Goal: Task Accomplishment & Management: Manage account settings

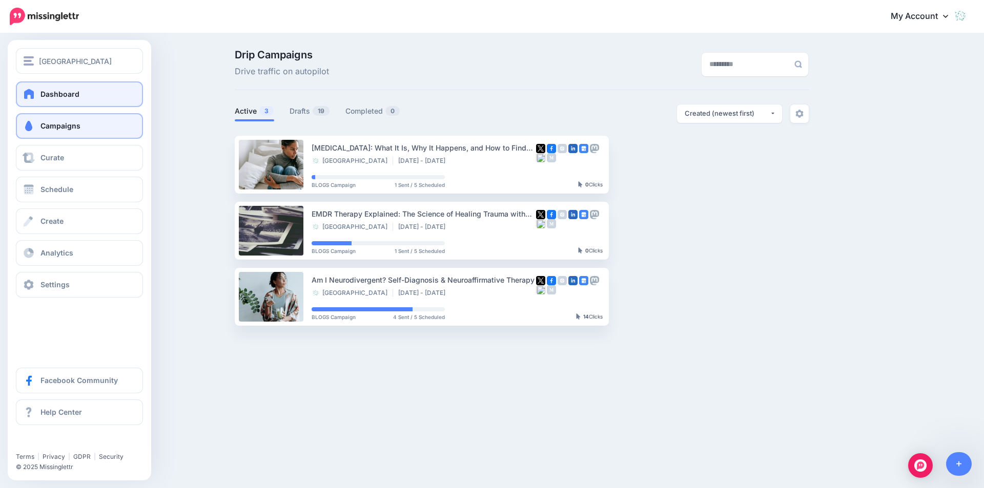
click at [70, 91] on span "Dashboard" at bounding box center [59, 94] width 39 height 9
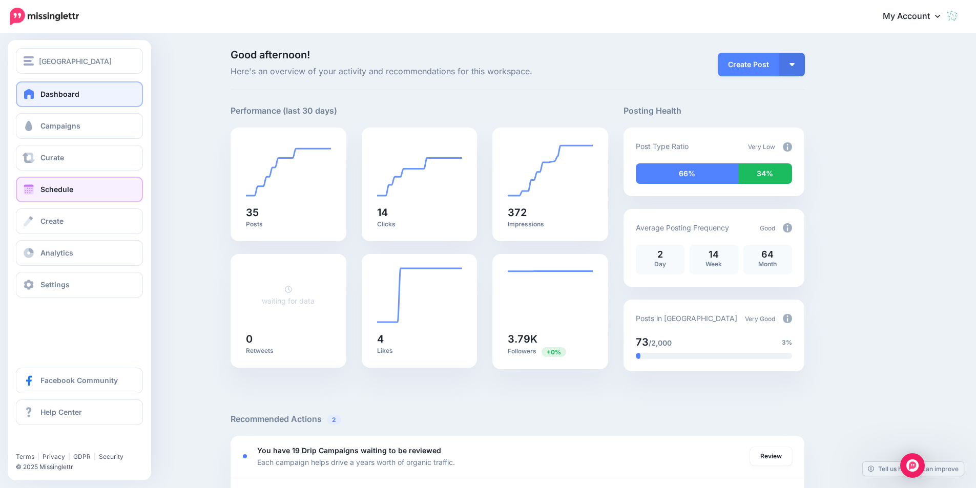
click at [39, 186] on link "Schedule" at bounding box center [79, 190] width 127 height 26
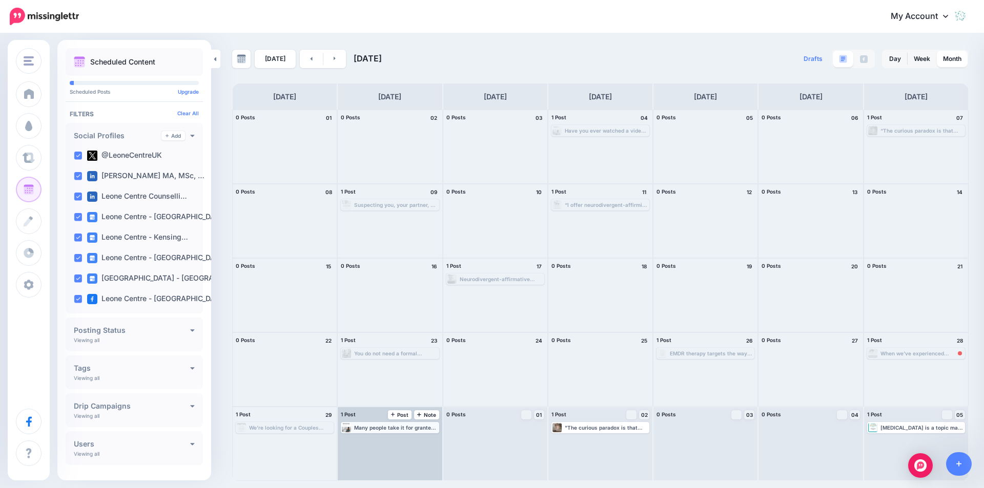
click at [393, 425] on div "Many people take it for granted that sex will bring pleasure, joy and deeper in…" at bounding box center [396, 428] width 84 height 6
click at [380, 438] on span "Edit" at bounding box center [378, 440] width 8 height 5
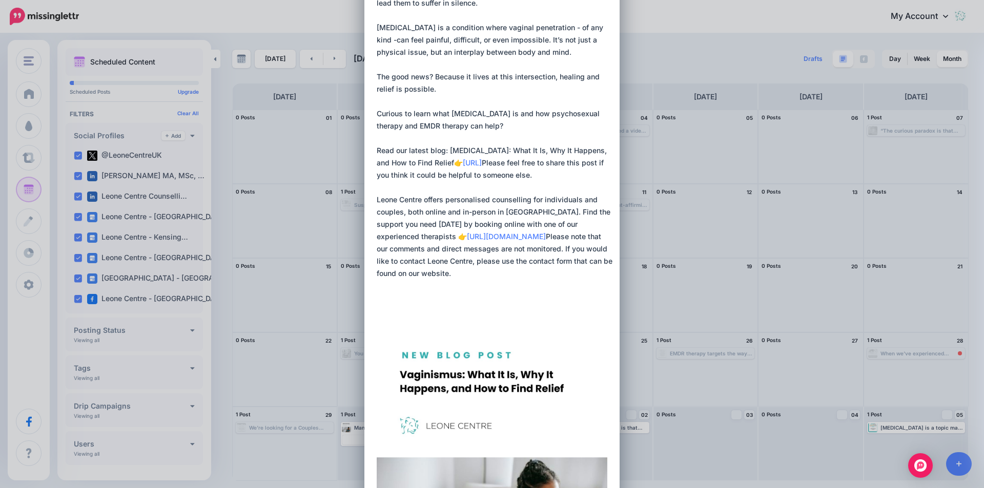
scroll to position [102, 0]
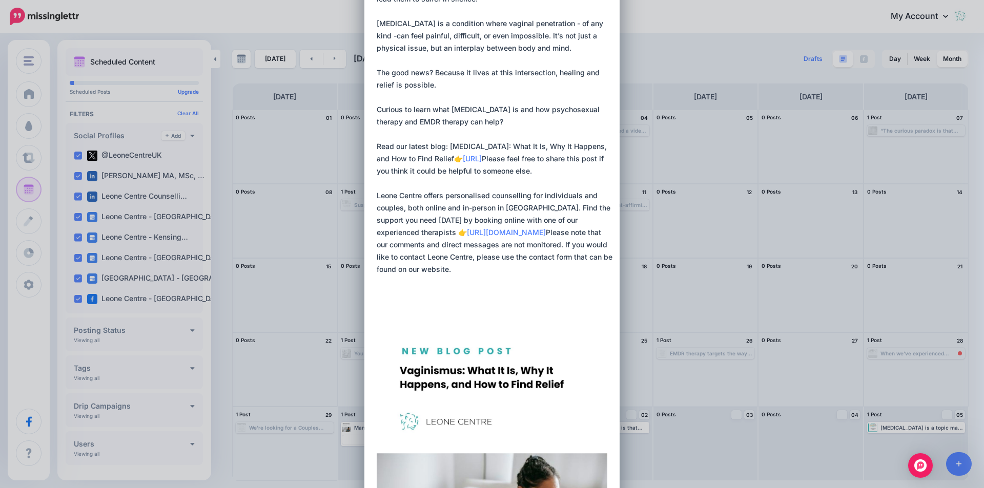
drag, startPoint x: 374, startPoint y: 77, endPoint x: 547, endPoint y: 310, distance: 290.4
click at [547, 310] on textarea at bounding box center [495, 140] width 236 height 344
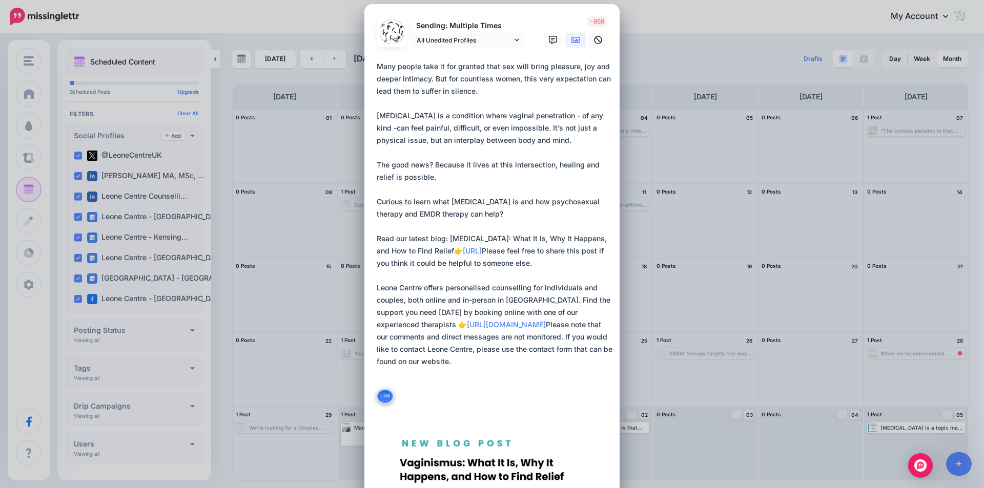
scroll to position [0, 0]
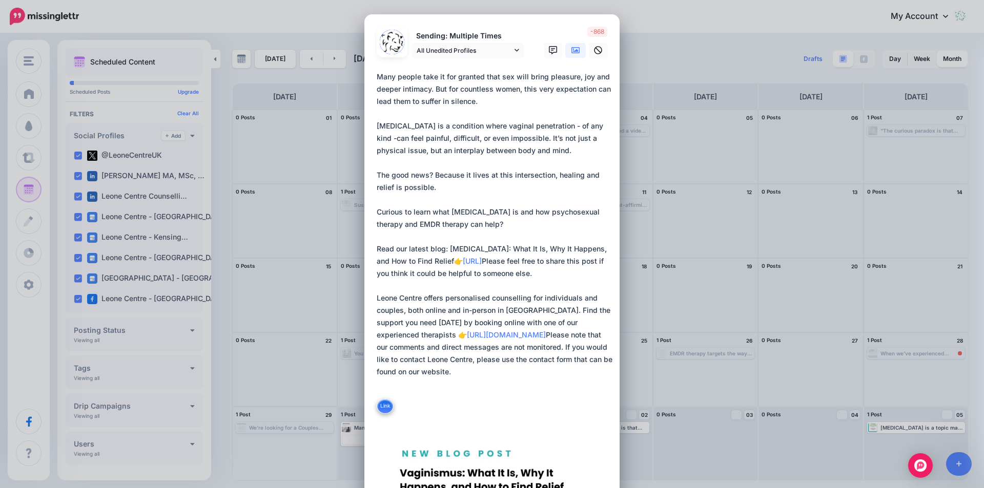
click at [541, 110] on textarea at bounding box center [495, 243] width 236 height 344
click at [505, 76] on textarea at bounding box center [495, 243] width 236 height 344
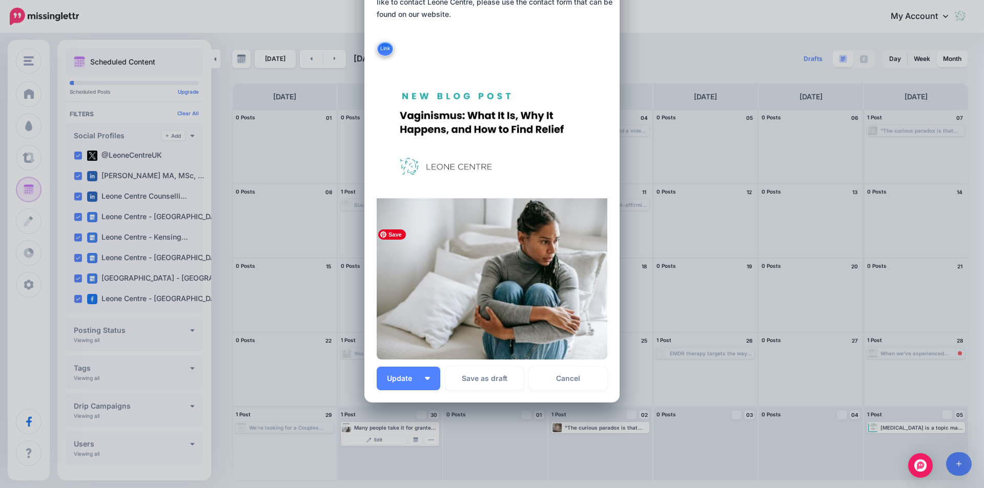
scroll to position [359, 0]
type textarea "**********"
click at [428, 376] on button "Update" at bounding box center [409, 378] width 64 height 24
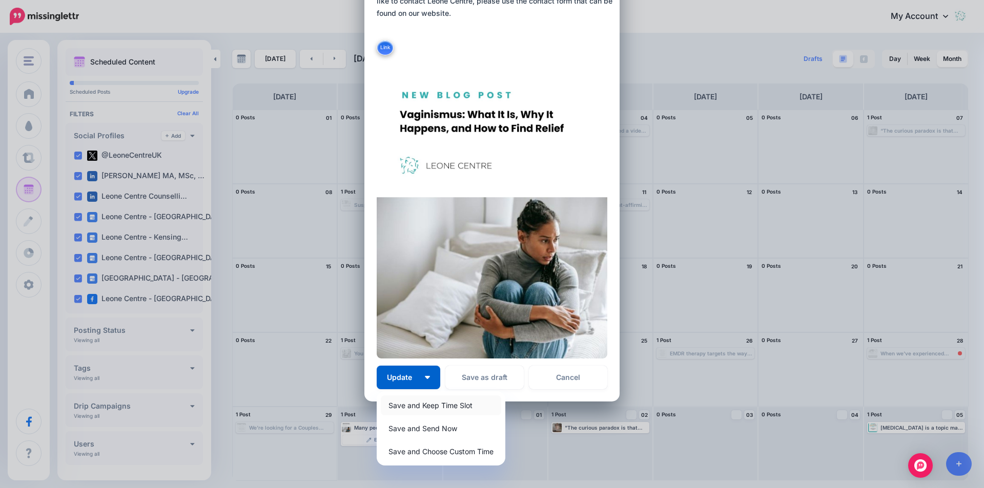
click at [440, 405] on link "Save and Keep Time Slot" at bounding box center [441, 406] width 120 height 20
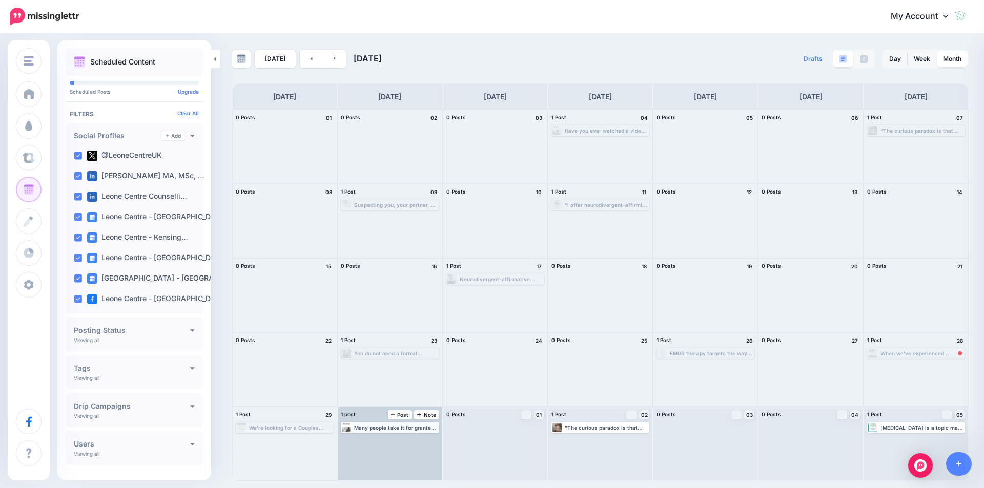
click at [401, 427] on div "Many people take it for granted that sex will bring pleasure, joy and deeper in…" at bounding box center [396, 428] width 84 height 6
click at [385, 437] on link "Edit" at bounding box center [374, 439] width 64 height 9
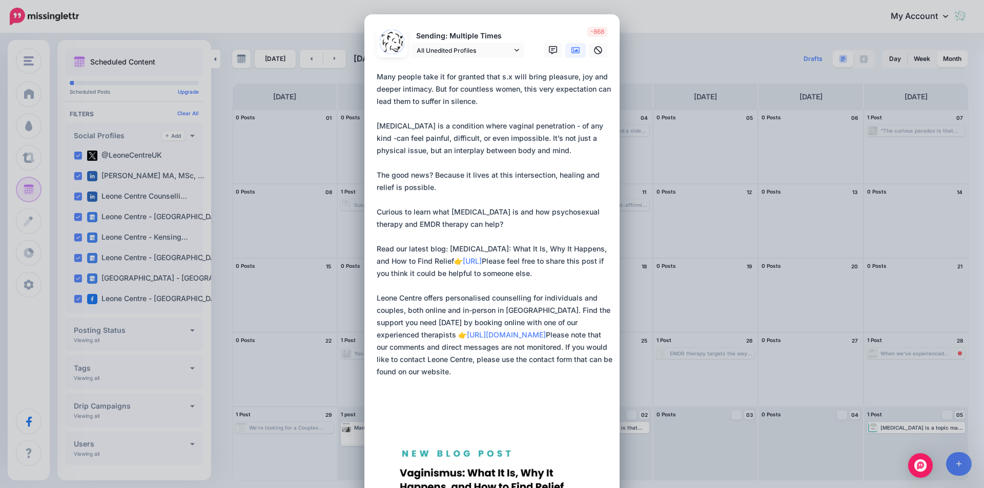
drag, startPoint x: 510, startPoint y: 124, endPoint x: 485, endPoint y: 123, distance: 25.6
click at [485, 123] on textarea at bounding box center [495, 243] width 236 height 344
drag, startPoint x: 525, startPoint y: 124, endPoint x: 573, endPoint y: 125, distance: 47.6
click at [573, 125] on textarea at bounding box center [495, 243] width 236 height 344
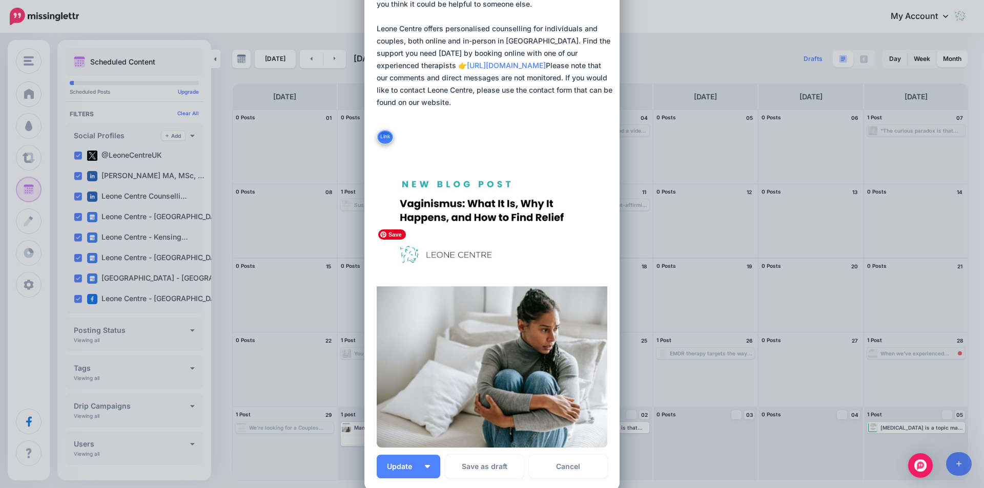
scroll to position [383, 0]
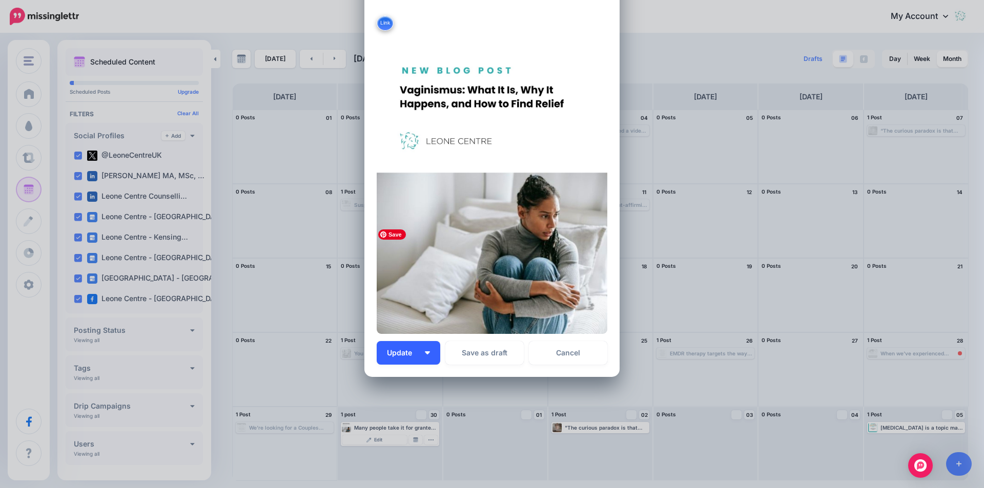
type textarea "**********"
click at [410, 349] on span "Update" at bounding box center [403, 352] width 33 height 7
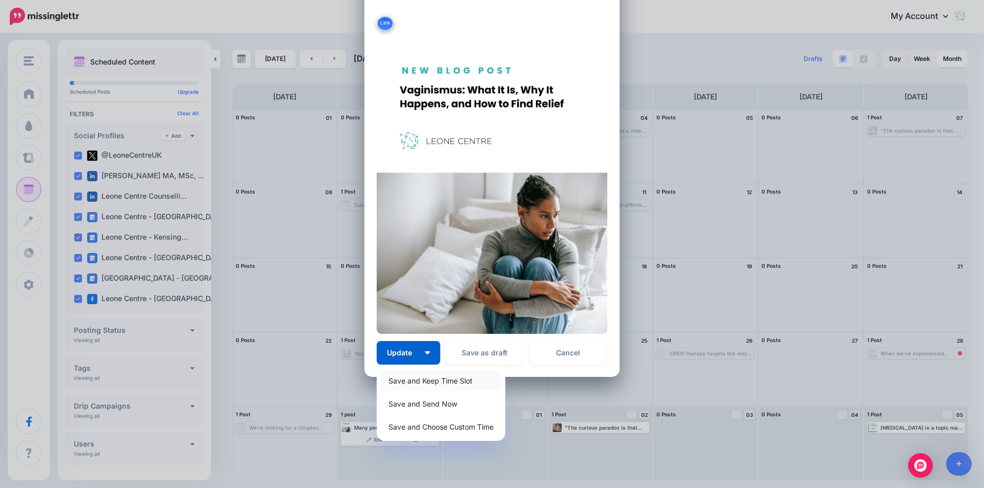
click at [426, 379] on link "Save and Keep Time Slot" at bounding box center [441, 381] width 120 height 20
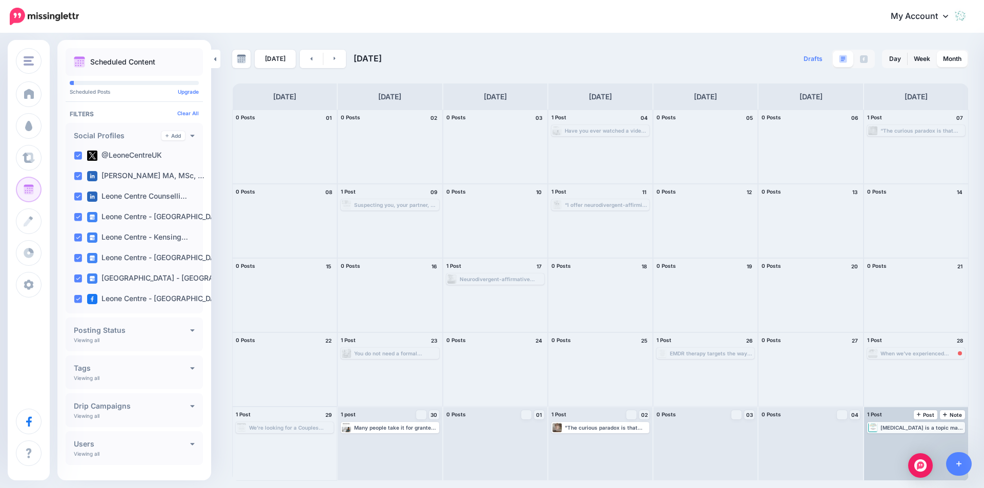
click at [904, 425] on div "[MEDICAL_DATA] is a topic many women are afraid to talk about. "Psychosexual th…" at bounding box center [922, 428] width 84 height 6
click at [907, 438] on span "Edit" at bounding box center [904, 440] width 8 height 5
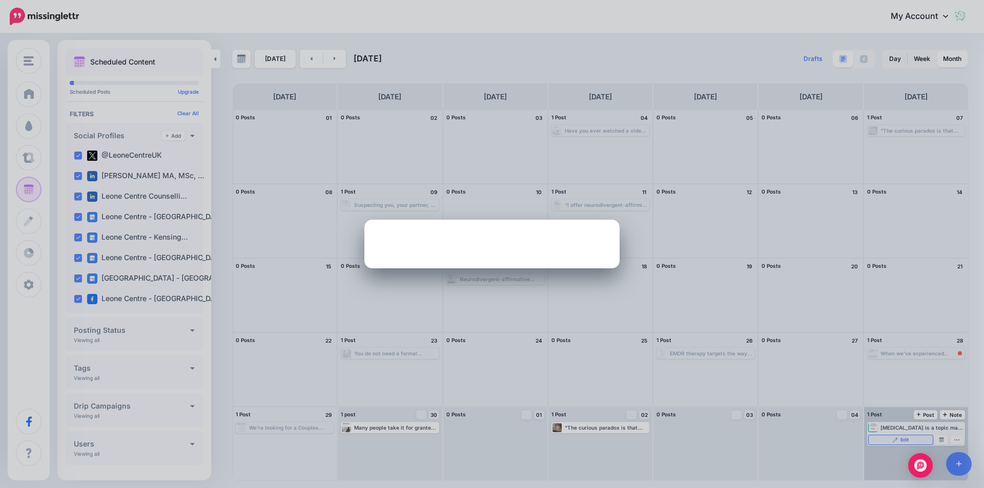
scroll to position [0, 0]
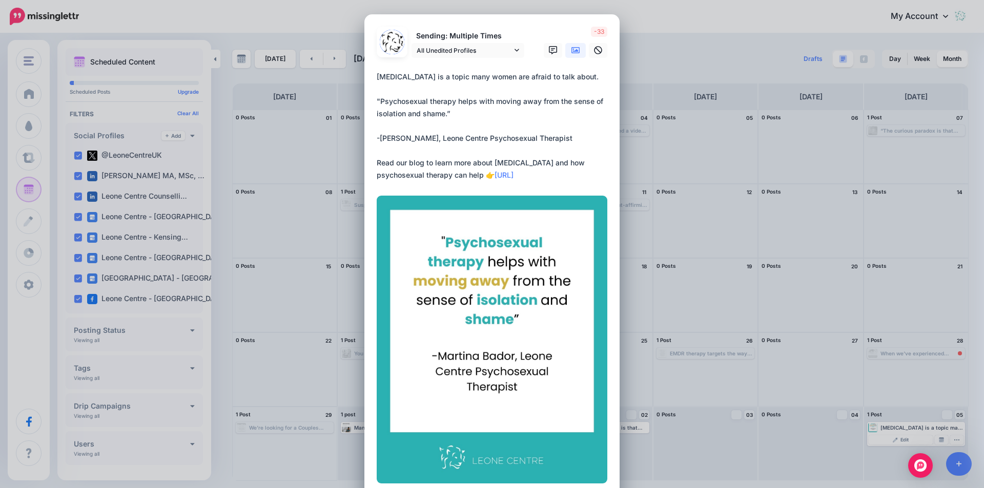
click at [725, 313] on div "Edit Post Loading Sending: Multiple Times" at bounding box center [492, 244] width 984 height 488
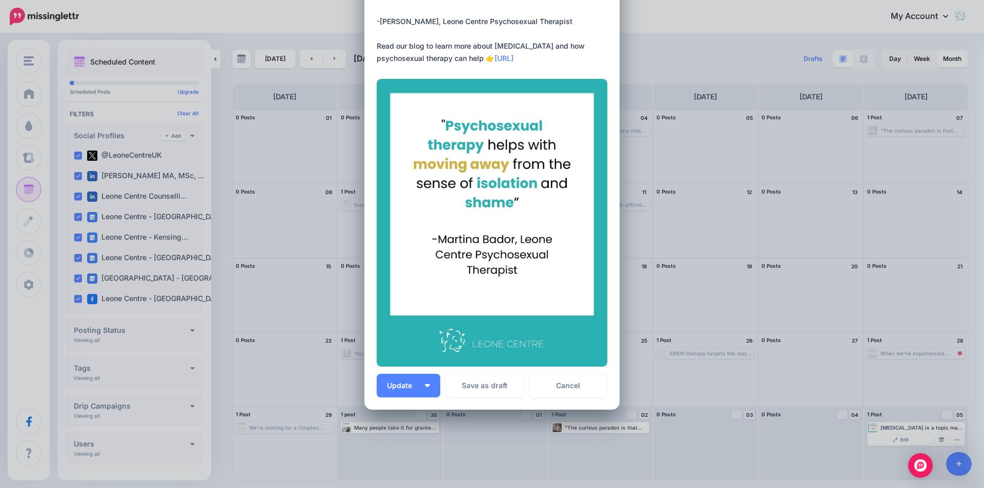
scroll to position [150, 0]
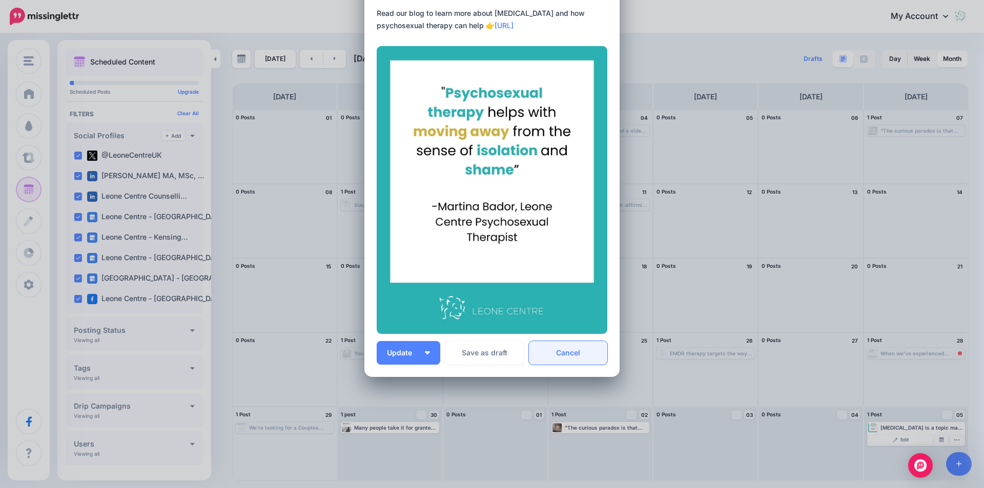
click at [598, 356] on link "Cancel" at bounding box center [568, 353] width 78 height 24
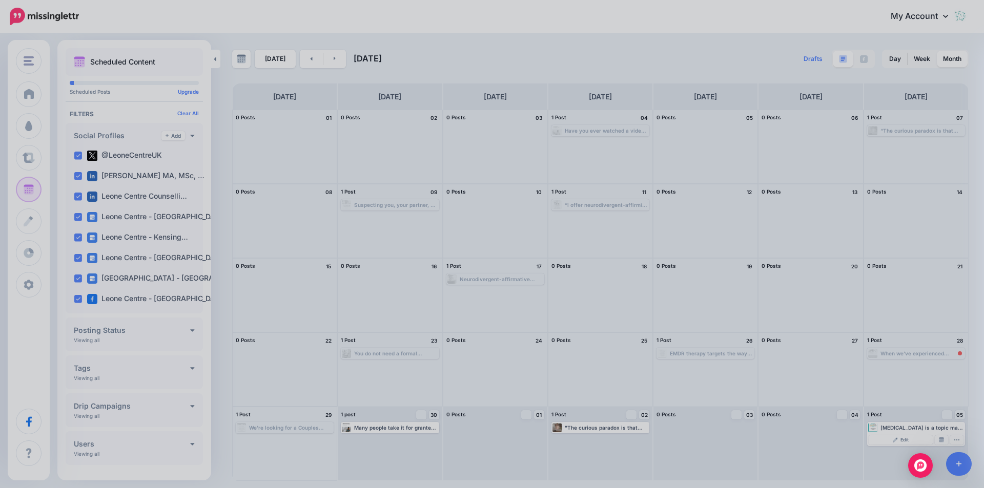
scroll to position [0, 0]
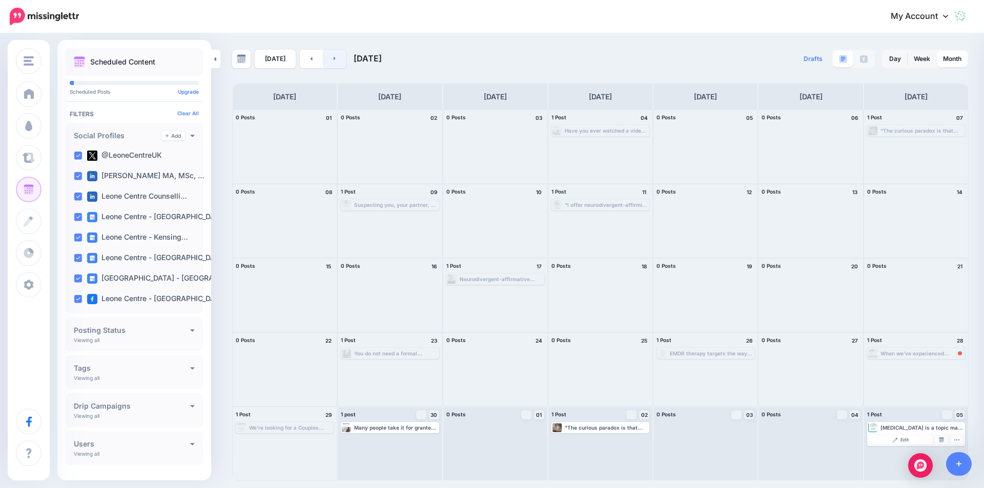
click at [336, 59] on link at bounding box center [334, 59] width 23 height 18
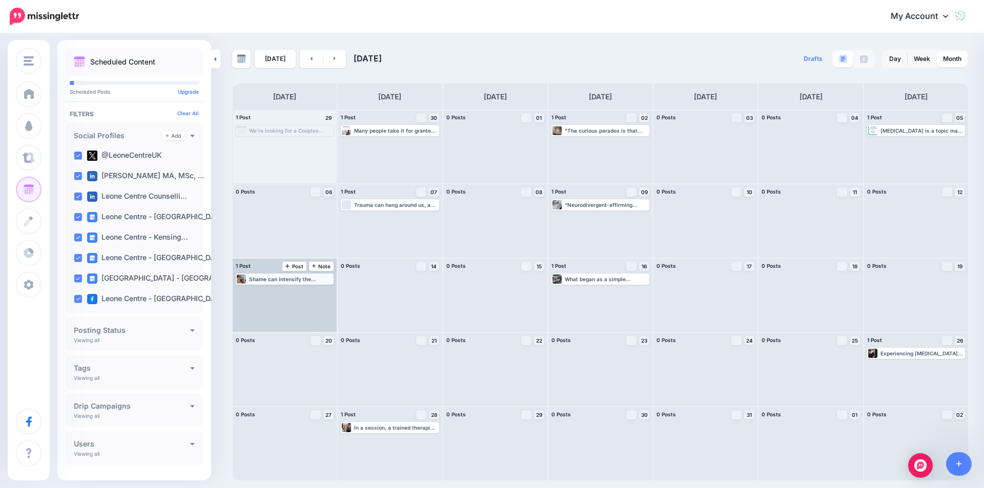
click at [305, 280] on div "Shame can intensify the emotional burden of [MEDICAL_DATA], causing women to su…" at bounding box center [291, 279] width 84 height 6
click at [274, 293] on span "Edit" at bounding box center [273, 291] width 8 height 5
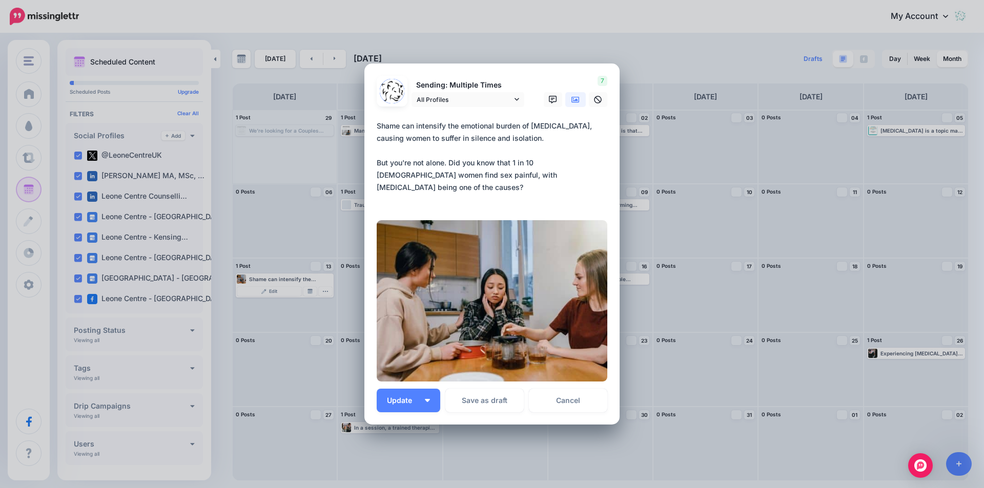
drag, startPoint x: 566, startPoint y: 126, endPoint x: 519, endPoint y: 127, distance: 46.6
click at [519, 127] on textarea "**********" at bounding box center [495, 163] width 236 height 86
click at [382, 173] on textarea "**********" at bounding box center [495, 163] width 236 height 86
click at [408, 404] on button "Update" at bounding box center [409, 401] width 64 height 24
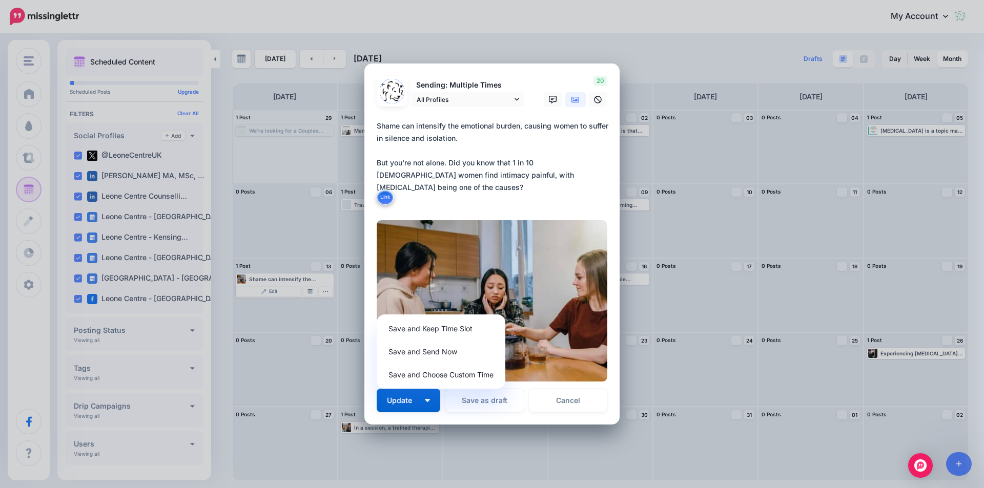
drag, startPoint x: 402, startPoint y: 174, endPoint x: 373, endPoint y: 172, distance: 28.8
click at [377, 172] on textarea "**********" at bounding box center [495, 163] width 236 height 86
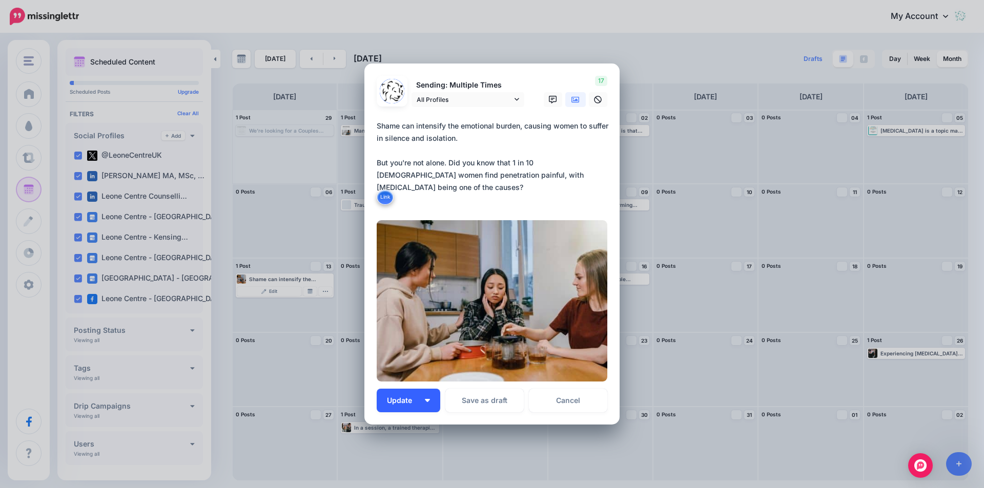
type textarea "**********"
click at [425, 405] on button "Update" at bounding box center [409, 401] width 64 height 24
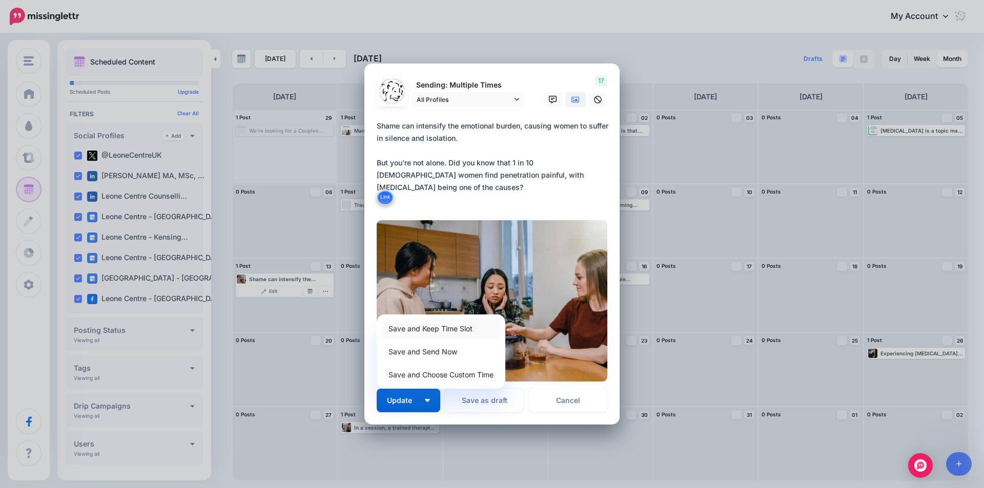
click at [436, 326] on link "Save and Keep Time Slot" at bounding box center [441, 329] width 120 height 20
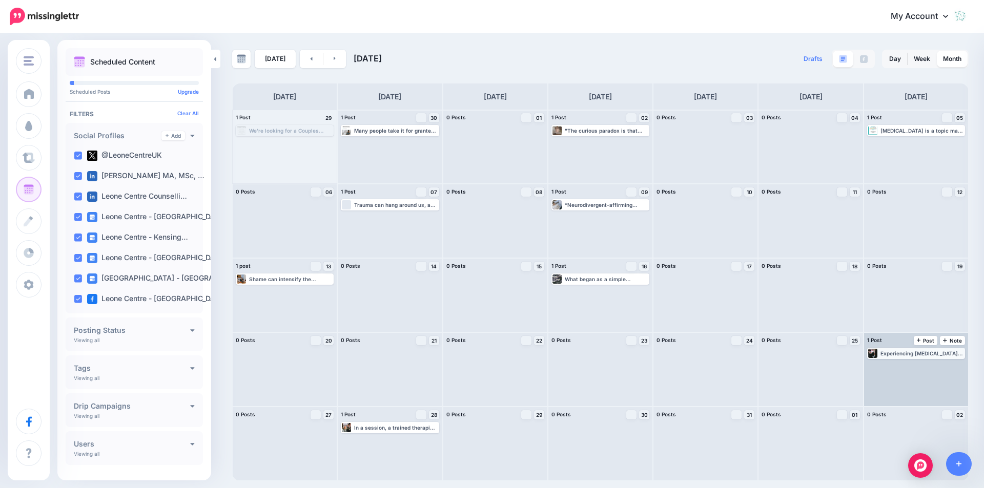
click at [894, 356] on div "Experiencing [MEDICAL_DATA] does not mean that you are “broken”. Many women who…" at bounding box center [922, 353] width 84 height 6
click at [891, 365] on link "Edit" at bounding box center [900, 365] width 64 height 9
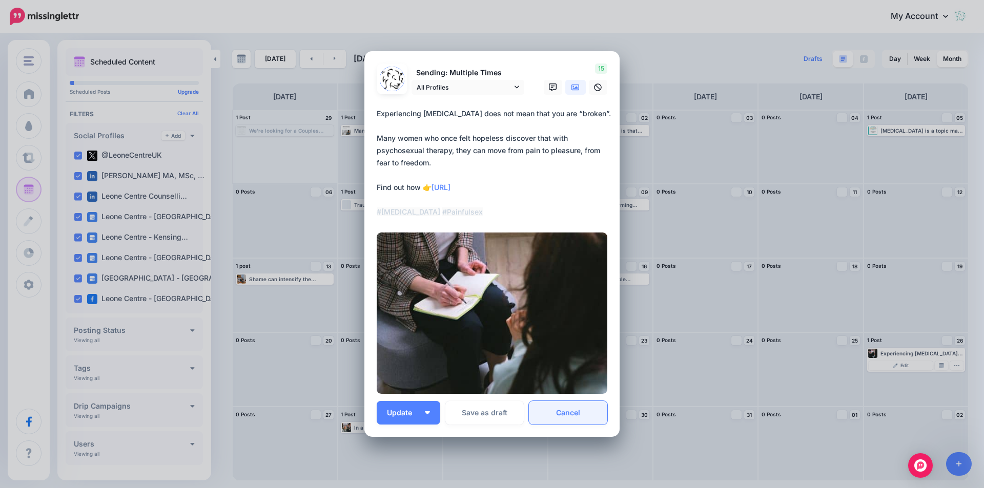
click at [583, 414] on link "Cancel" at bounding box center [568, 413] width 78 height 24
